Goal: Information Seeking & Learning: Learn about a topic

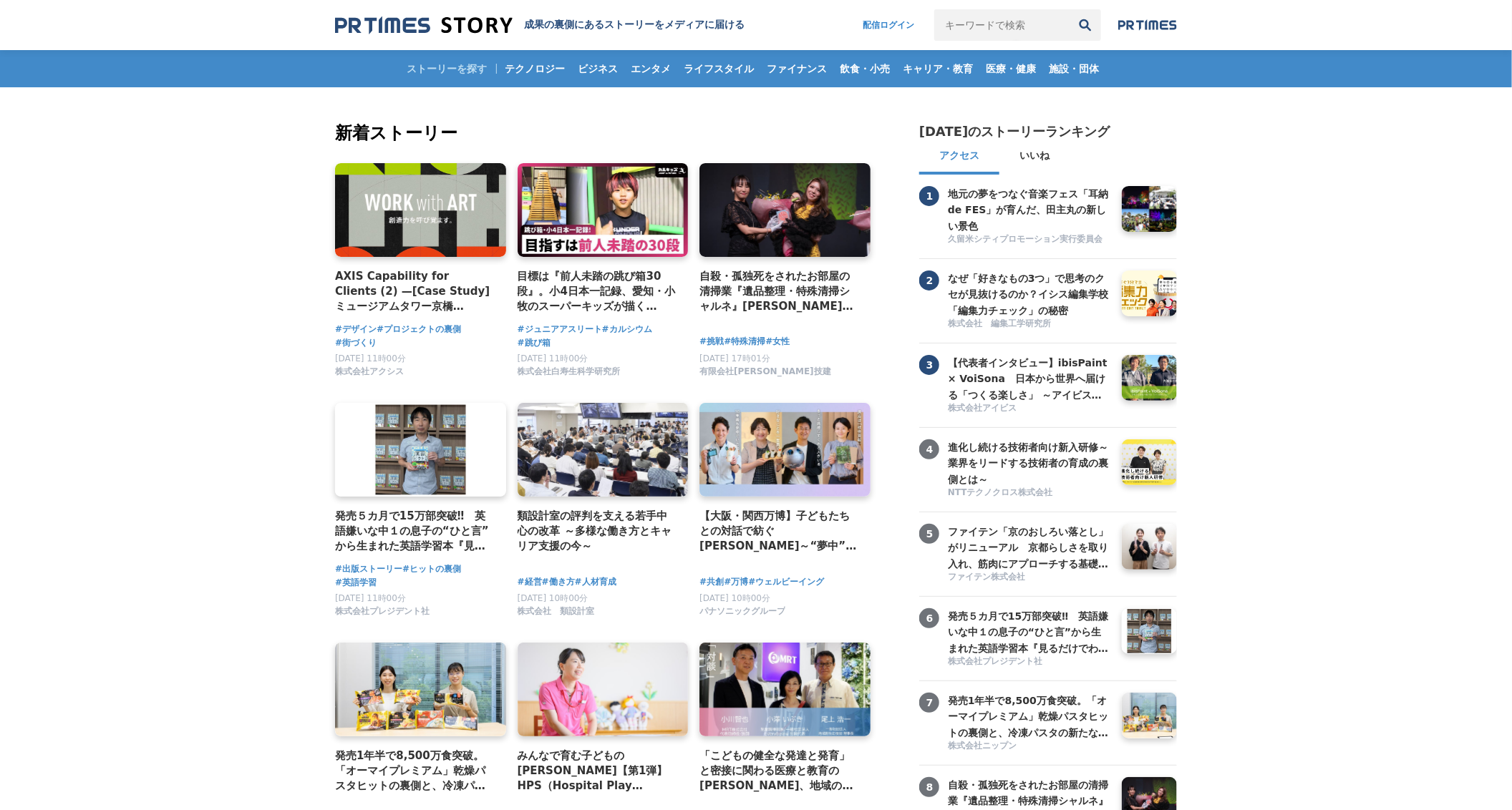
click at [990, 38] on input "キーワードで検索" at bounding box center [1002, 25] width 136 height 31
type input "s"
type input "スーパー"
click at [1070, 9] on button "検索" at bounding box center [1086, 25] width 31 height 31
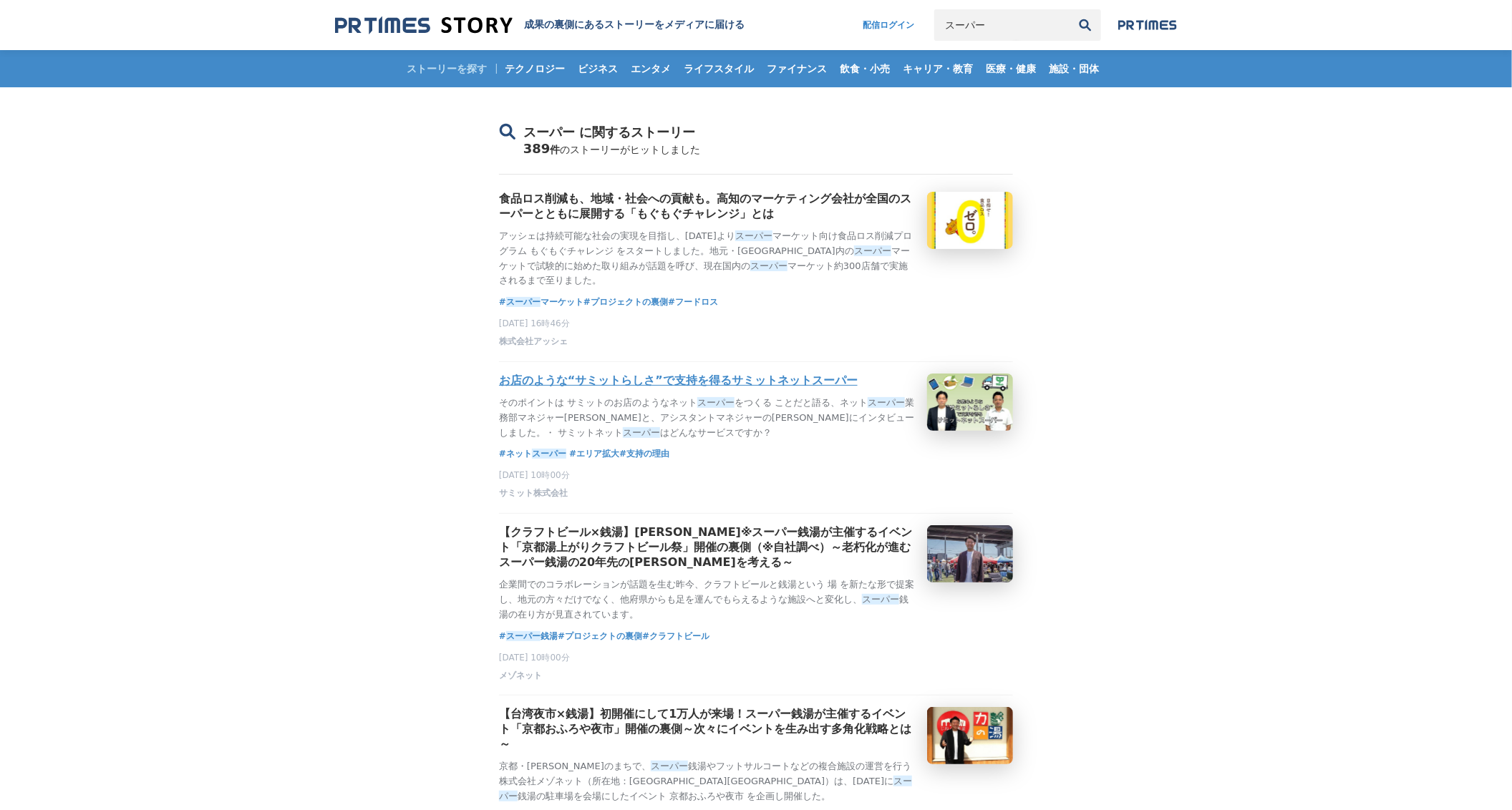
click at [614, 386] on h3 "お店のような“サミットらしさ”で支持を得るサミットネットスーパー" at bounding box center [678, 381] width 358 height 15
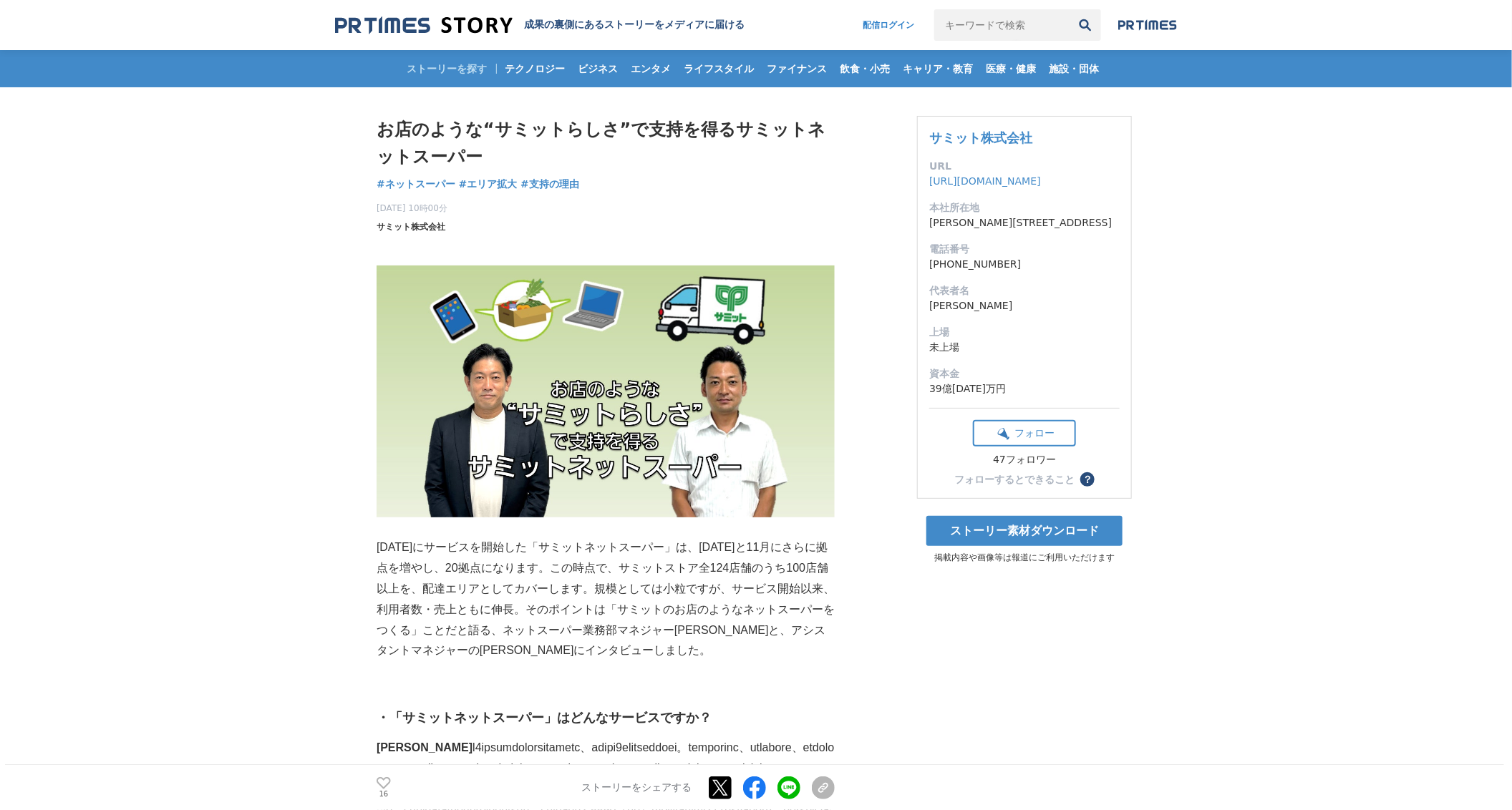
click at [421, 227] on span "サミット株式会社" at bounding box center [410, 227] width 69 height 13
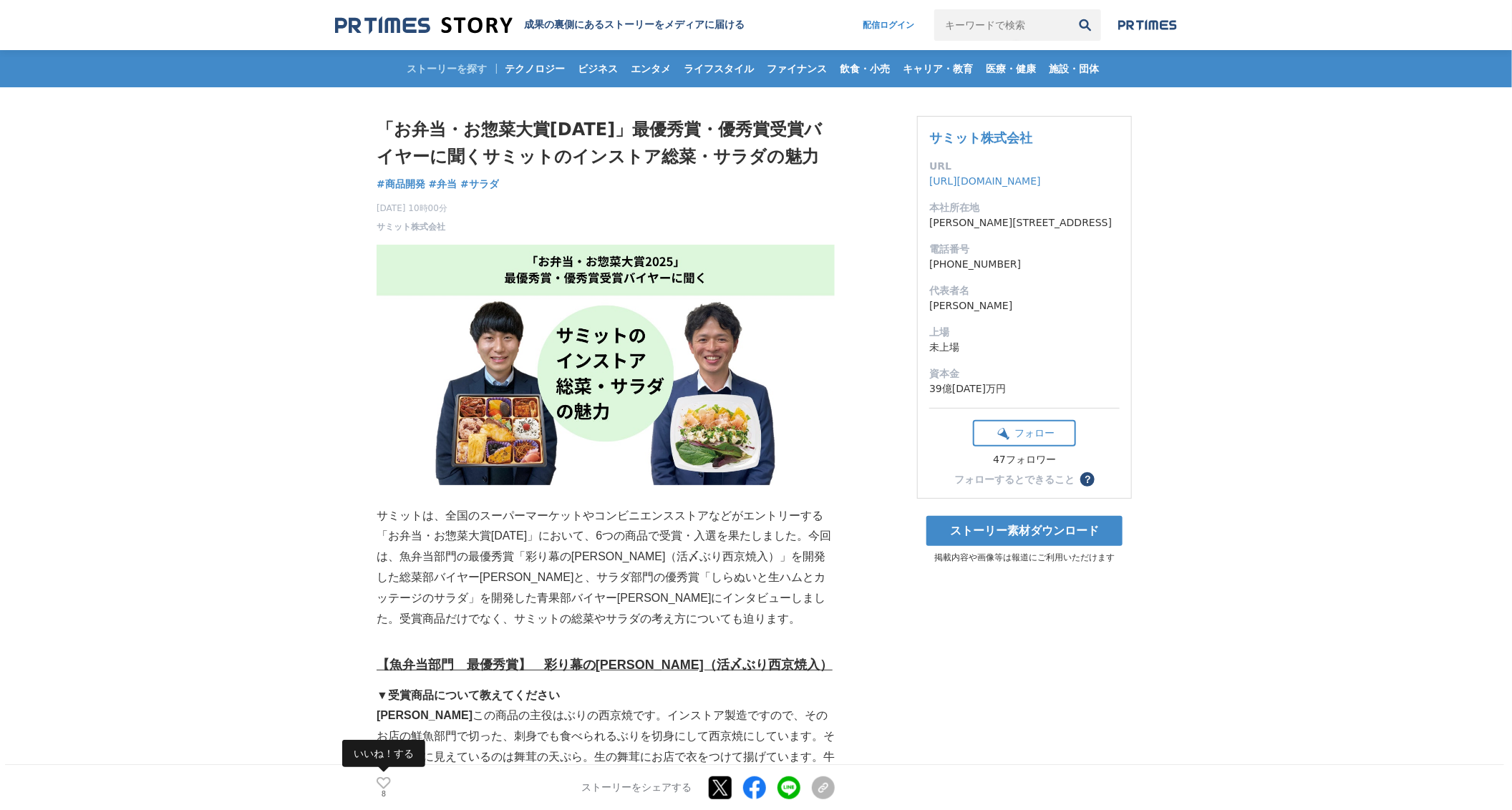
click at [387, 780] on icon at bounding box center [383, 784] width 14 height 12
click at [487, 24] on img at bounding box center [424, 25] width 178 height 19
